Goal: Information Seeking & Learning: Learn about a topic

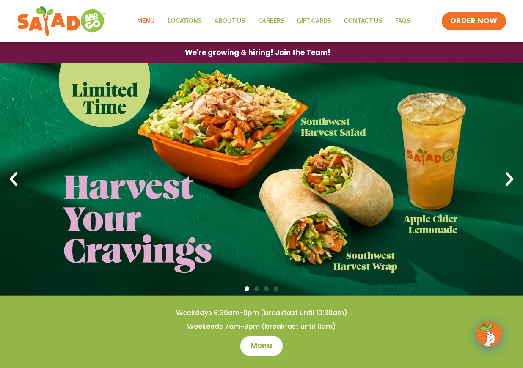
click at [148, 22] on link "Menu" at bounding box center [146, 20] width 30 height 19
click at [143, 21] on link "Menu" at bounding box center [146, 20] width 30 height 19
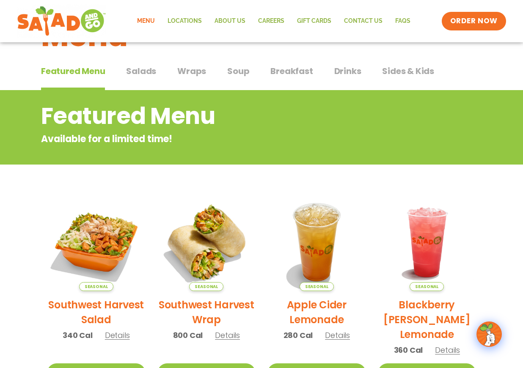
scroll to position [51, 0]
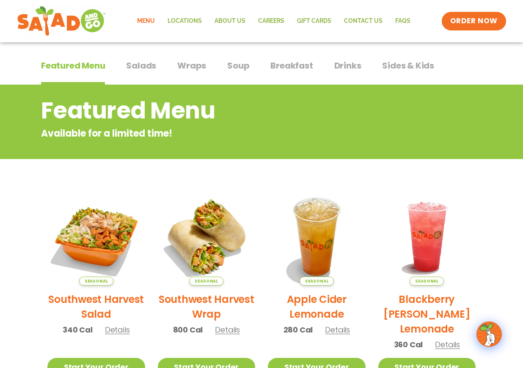
click at [141, 65] on span "Salads" at bounding box center [141, 65] width 30 height 13
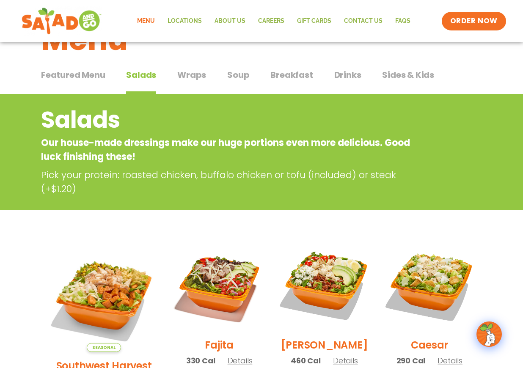
scroll to position [51, 0]
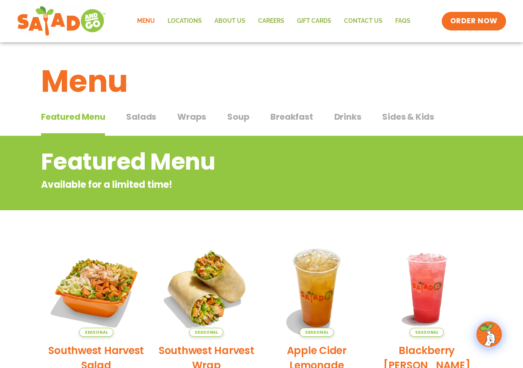
click at [140, 118] on span "Salads" at bounding box center [141, 116] width 30 height 13
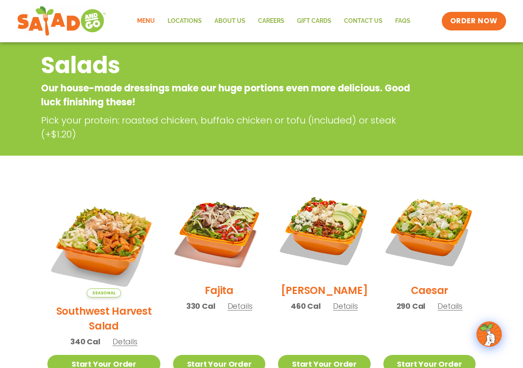
scroll to position [81, 0]
